Goal: Transaction & Acquisition: Download file/media

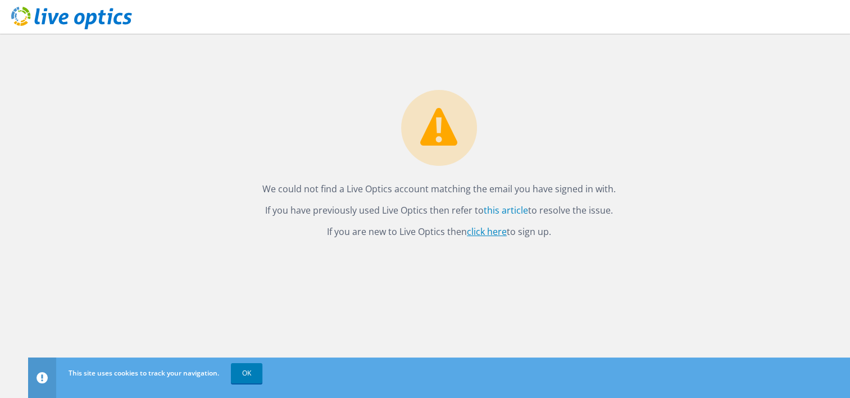
click at [480, 234] on link "click here" at bounding box center [487, 231] width 40 height 12
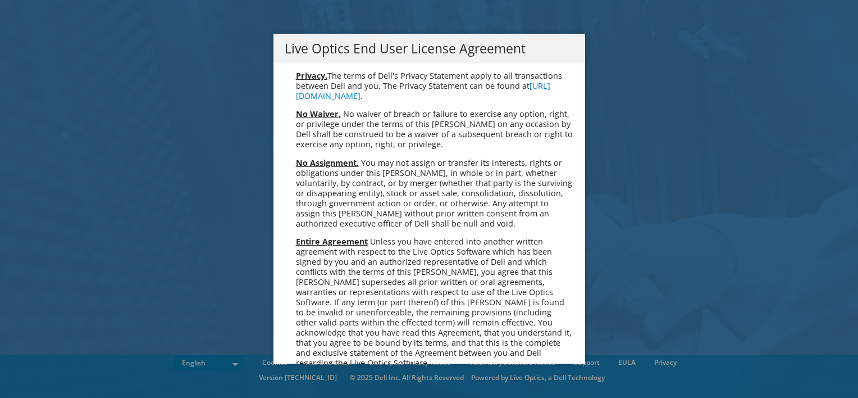
scroll to position [4247, 0]
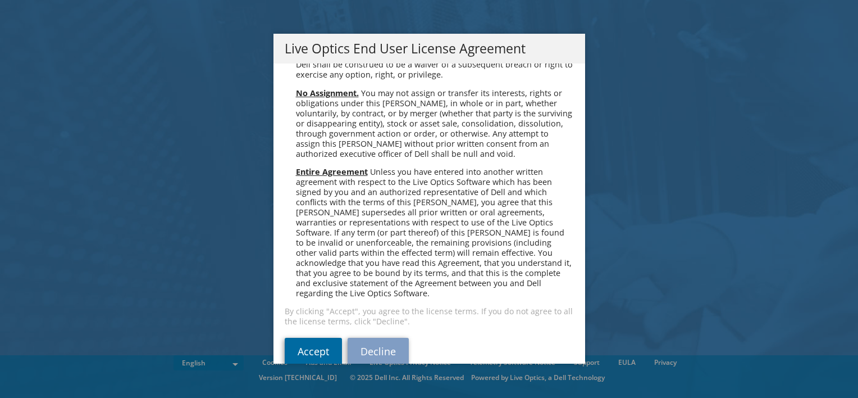
click at [306, 338] on link "Accept" at bounding box center [313, 351] width 57 height 27
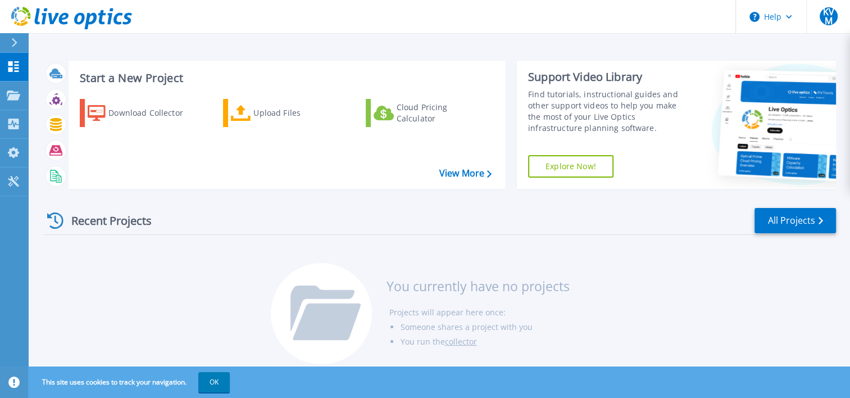
scroll to position [11, 0]
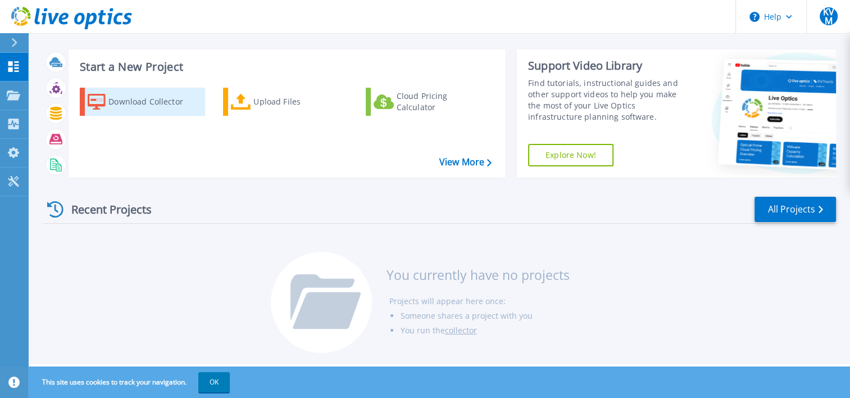
click at [172, 97] on div "Download Collector" at bounding box center [153, 101] width 90 height 22
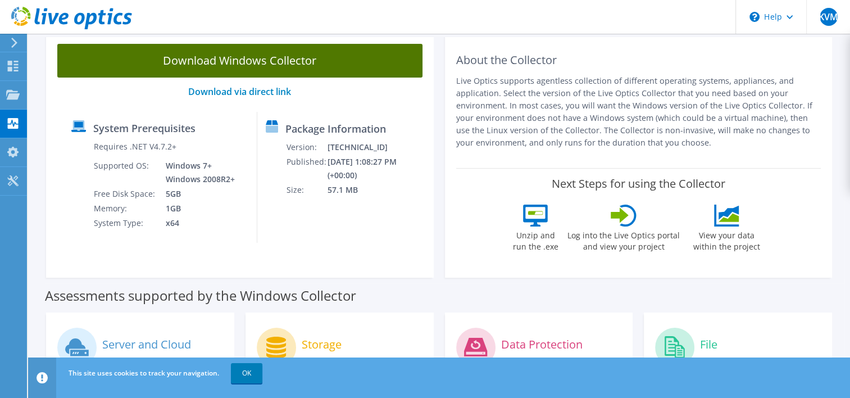
scroll to position [75, 0]
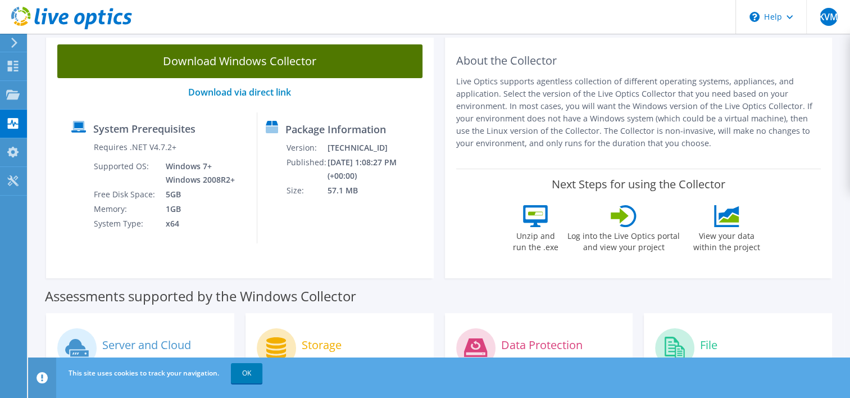
click at [238, 55] on link "Download Windows Collector" at bounding box center [239, 61] width 365 height 34
